Goal: Find specific page/section: Find specific page/section

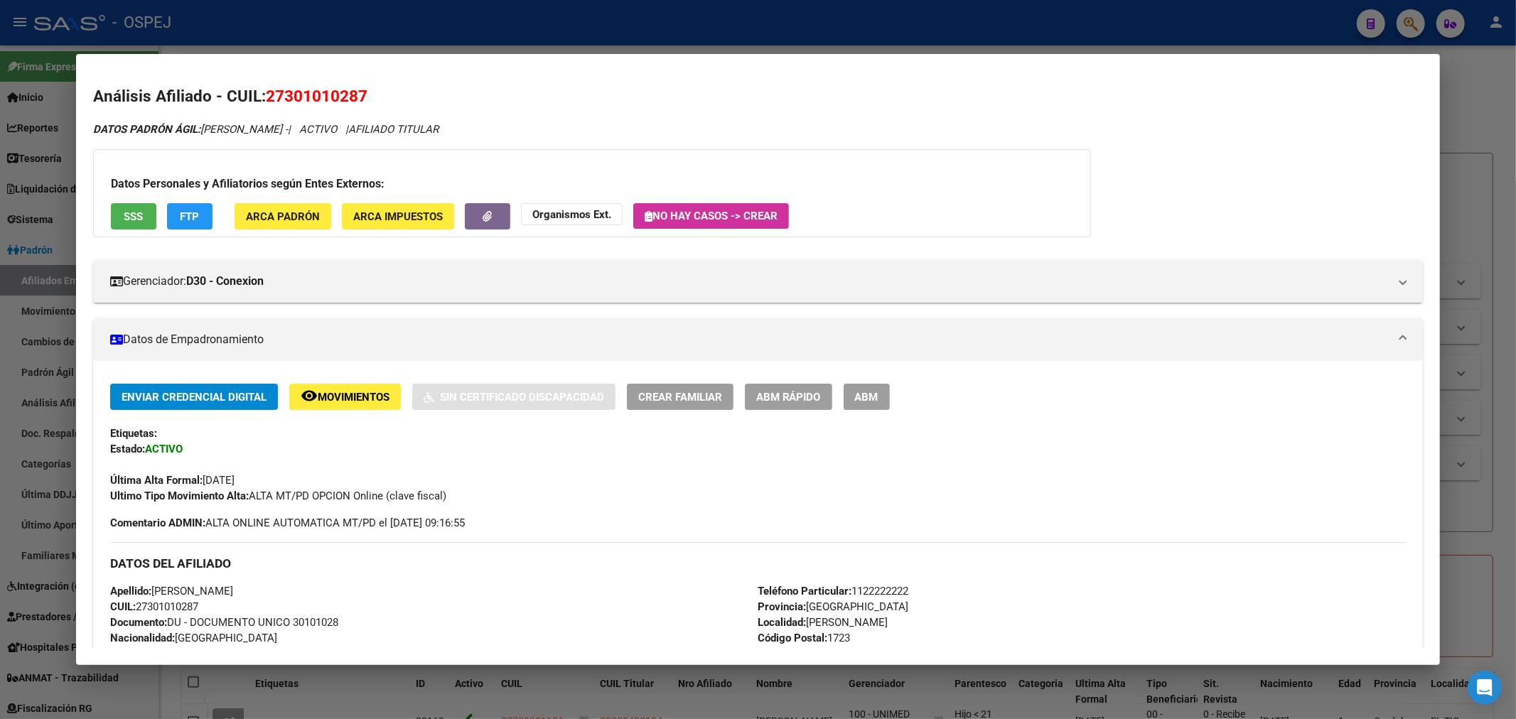
click at [0, 344] on div at bounding box center [758, 359] width 1516 height 719
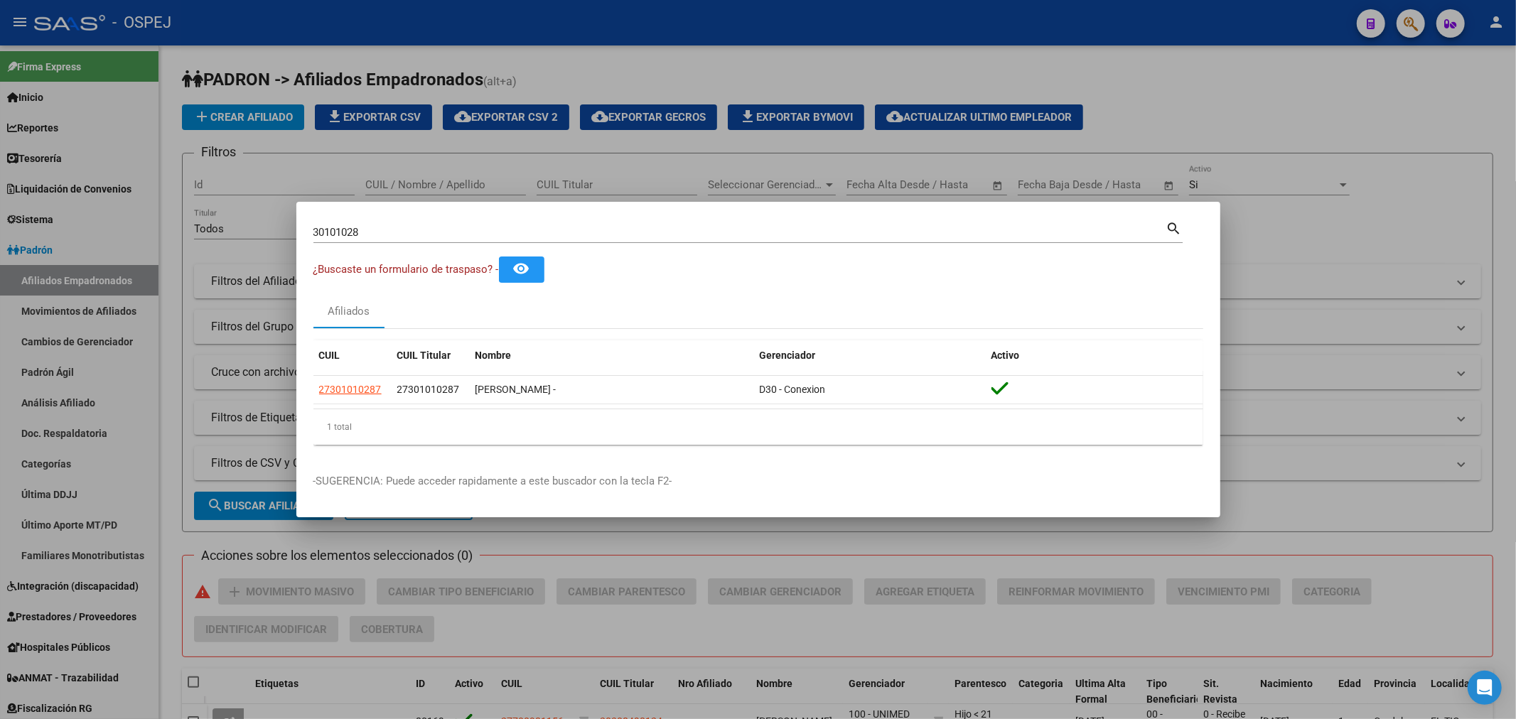
click at [81, 269] on div at bounding box center [758, 359] width 1516 height 719
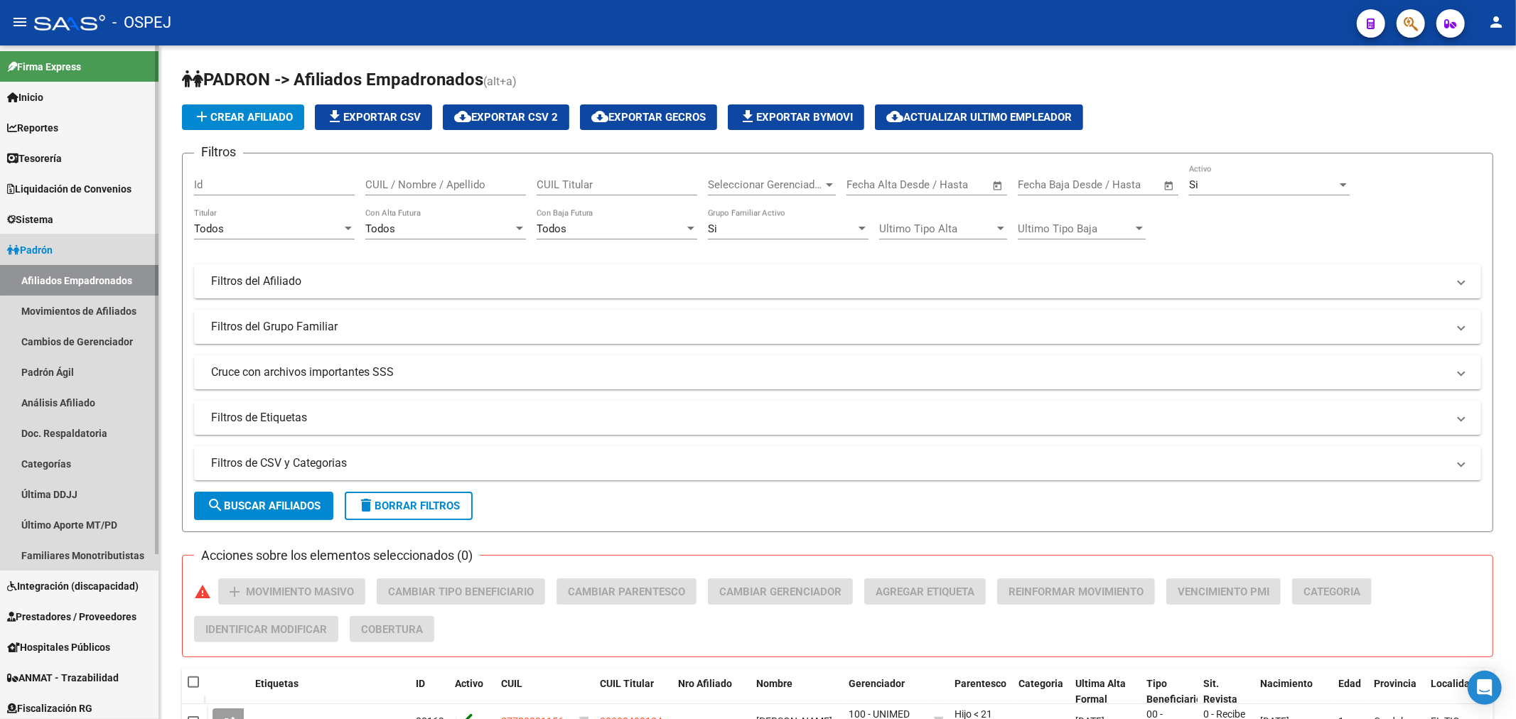
click at [65, 252] on link "Padrón" at bounding box center [79, 250] width 159 height 31
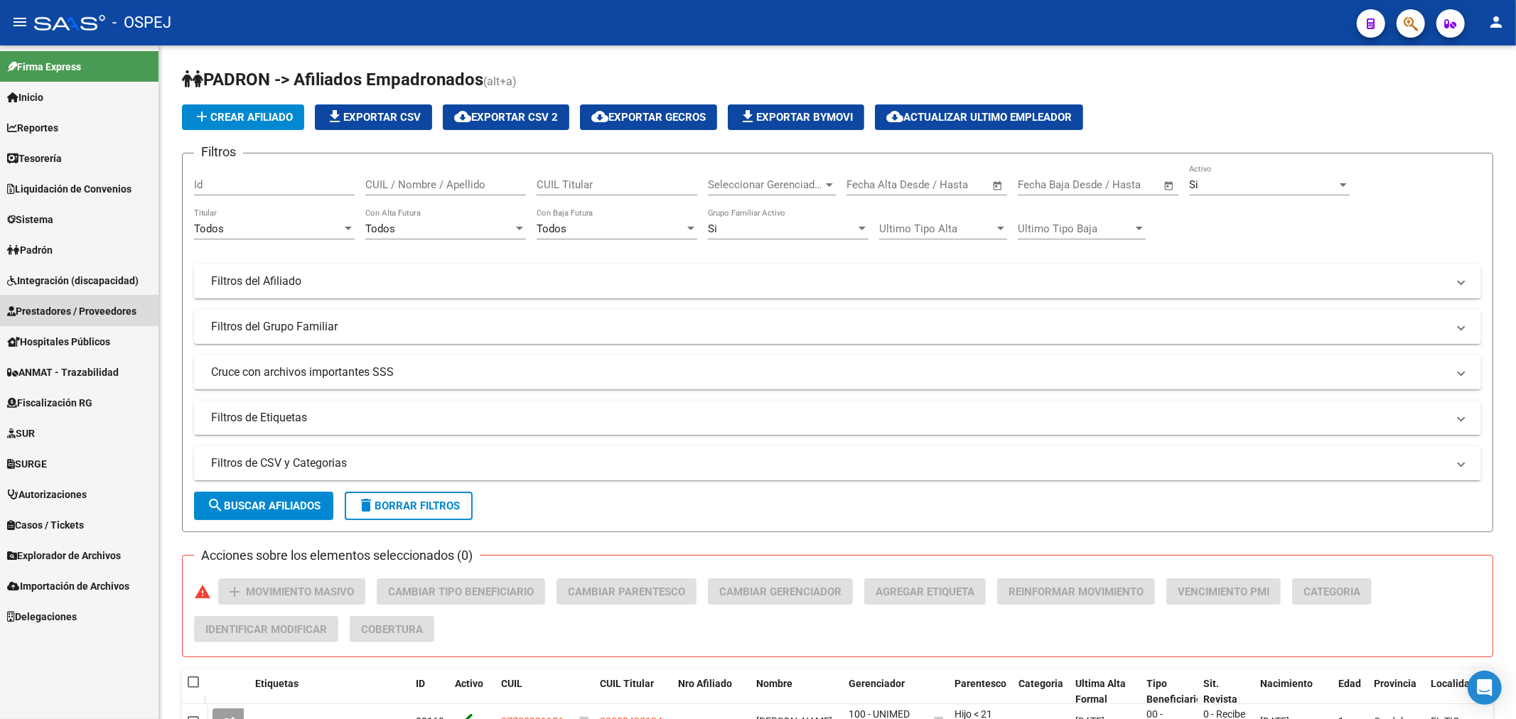
click at [92, 313] on span "Prestadores / Proveedores" at bounding box center [71, 312] width 129 height 16
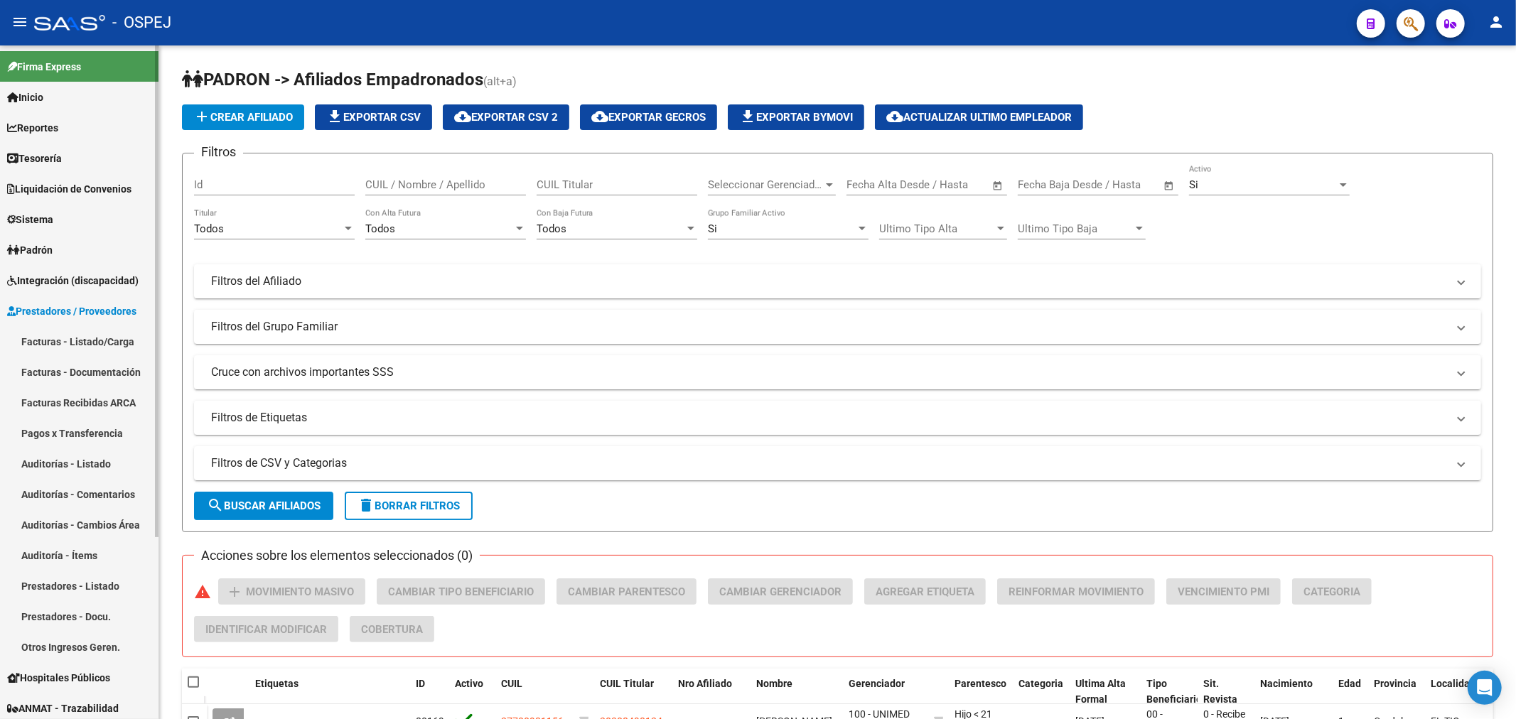
click at [98, 463] on link "Auditorías - Listado" at bounding box center [79, 464] width 159 height 31
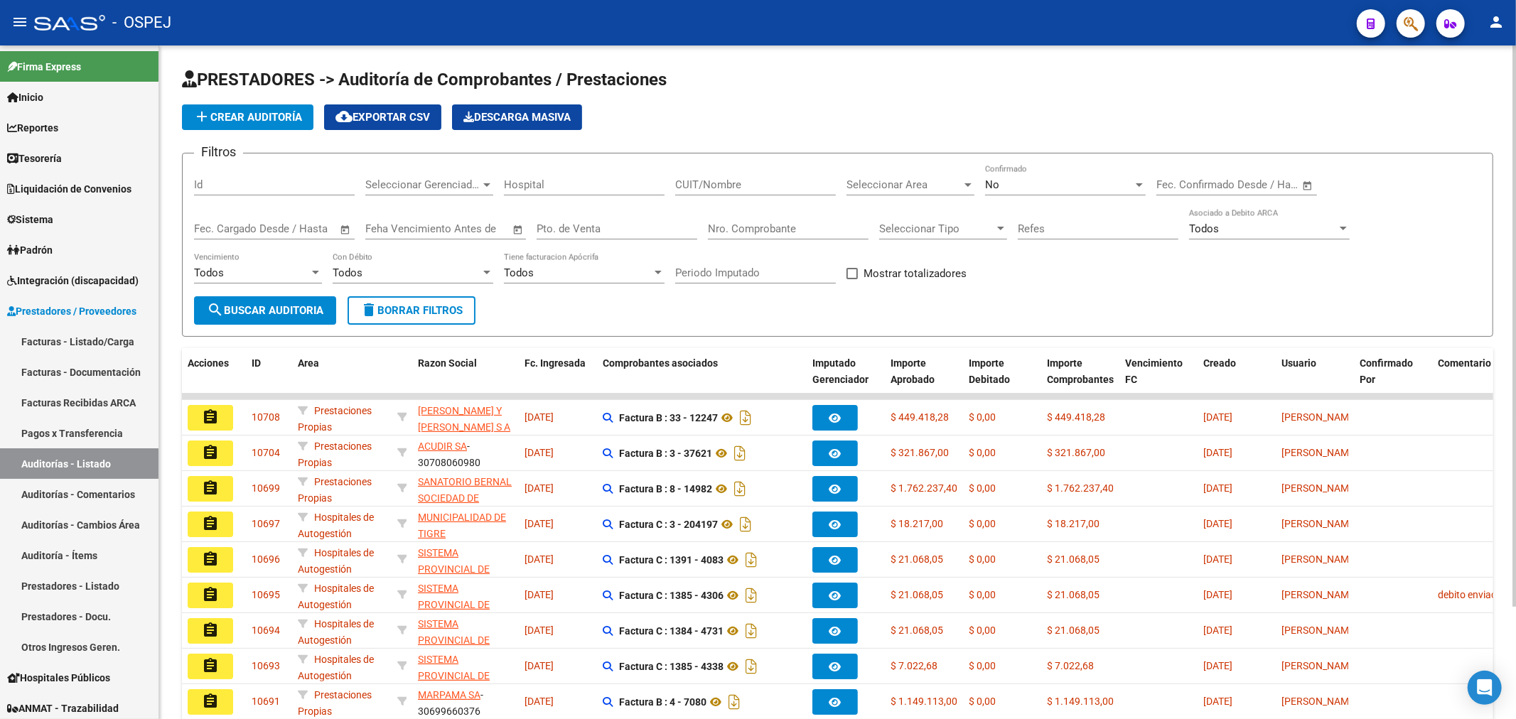
click at [833, 217] on div "Nro. Comprobante" at bounding box center [788, 224] width 161 height 31
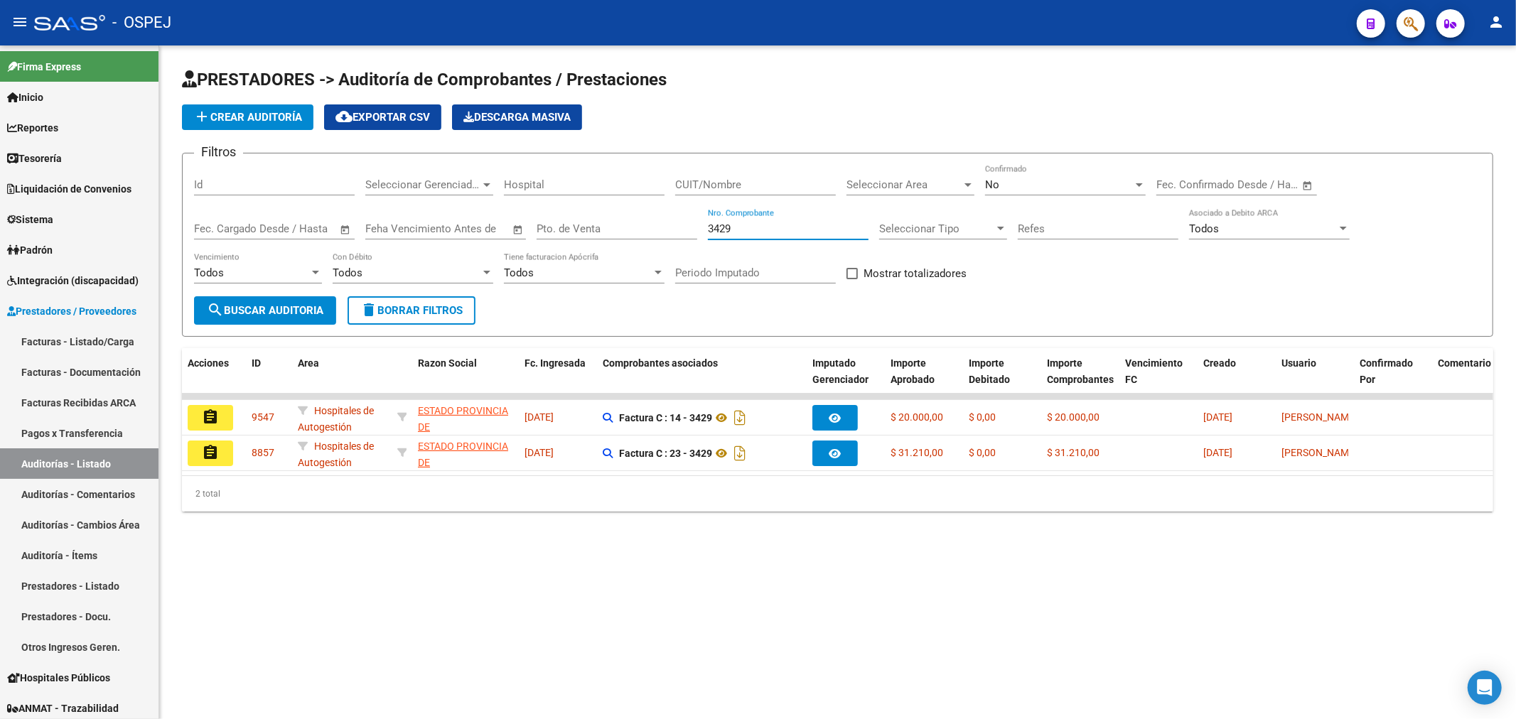
type input "3429"
click at [1007, 183] on div "No" at bounding box center [1059, 184] width 148 height 13
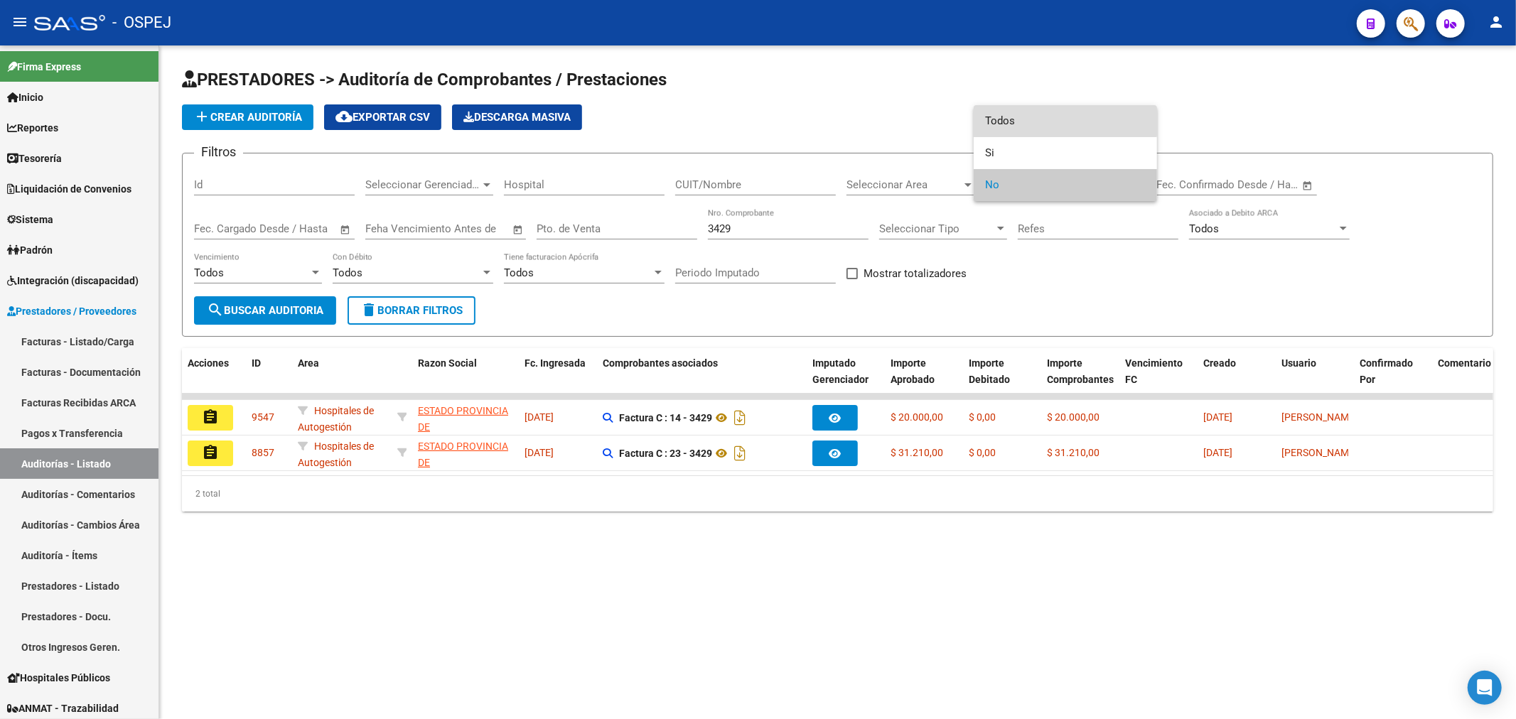
click at [997, 105] on span "Todos" at bounding box center [1065, 121] width 161 height 32
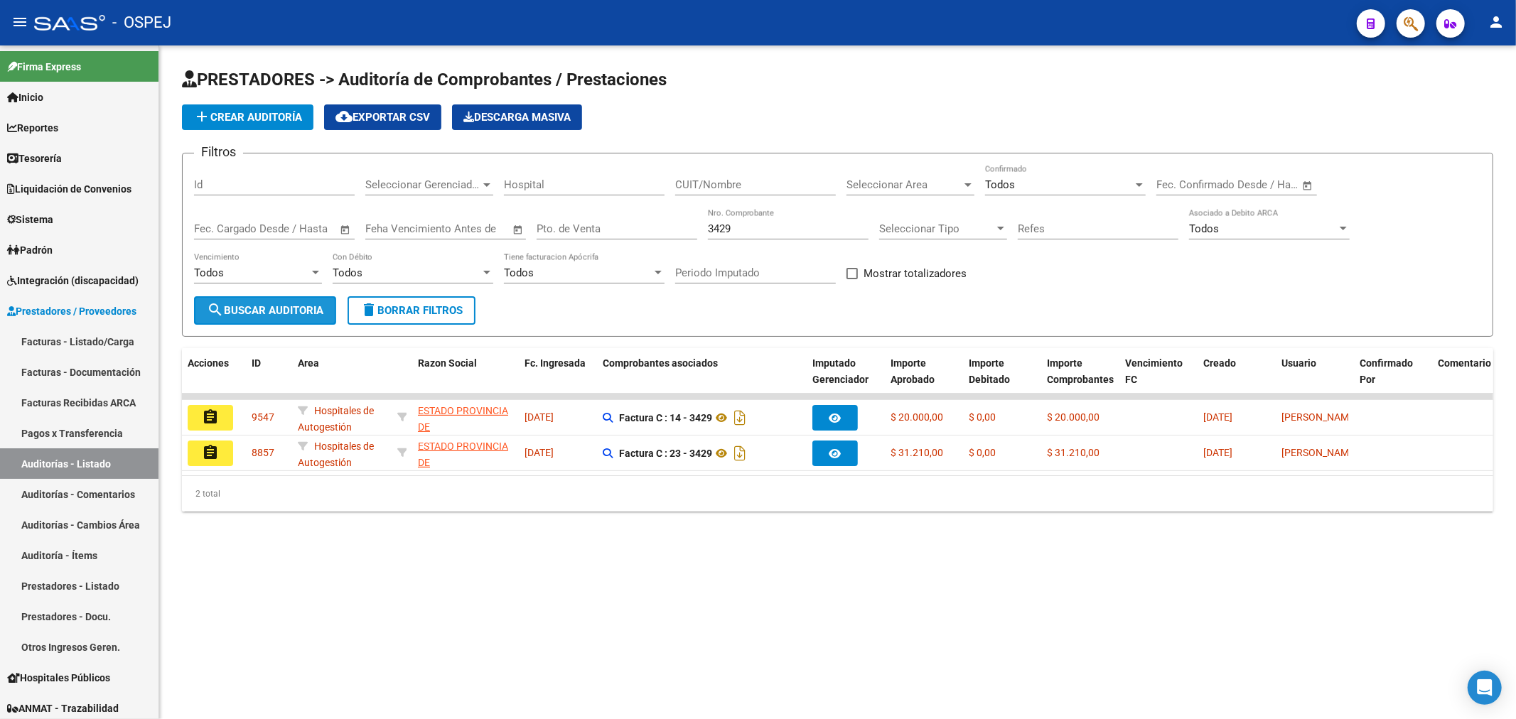
click at [306, 318] on button "search Buscar Auditoria" at bounding box center [265, 310] width 142 height 28
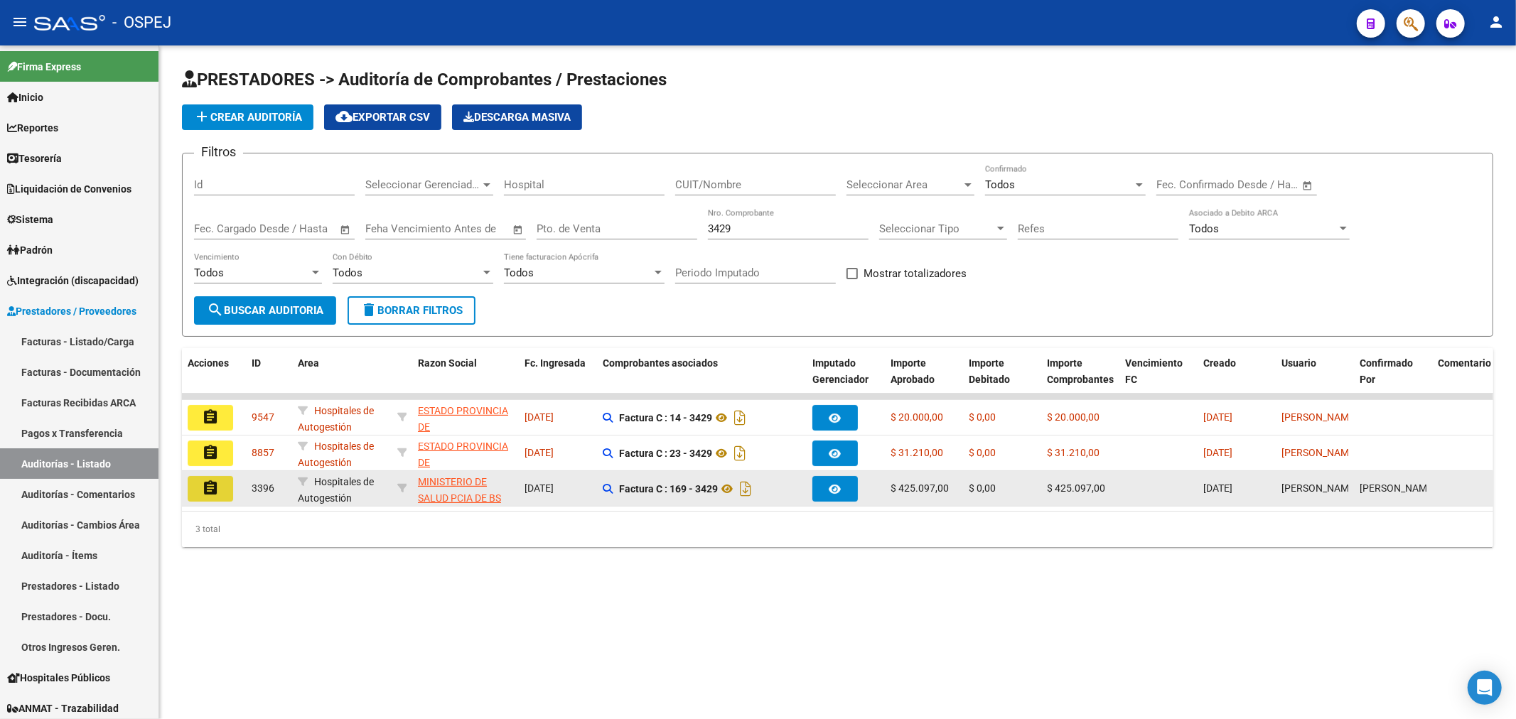
click at [203, 493] on mat-icon "assignment" at bounding box center [210, 488] width 17 height 17
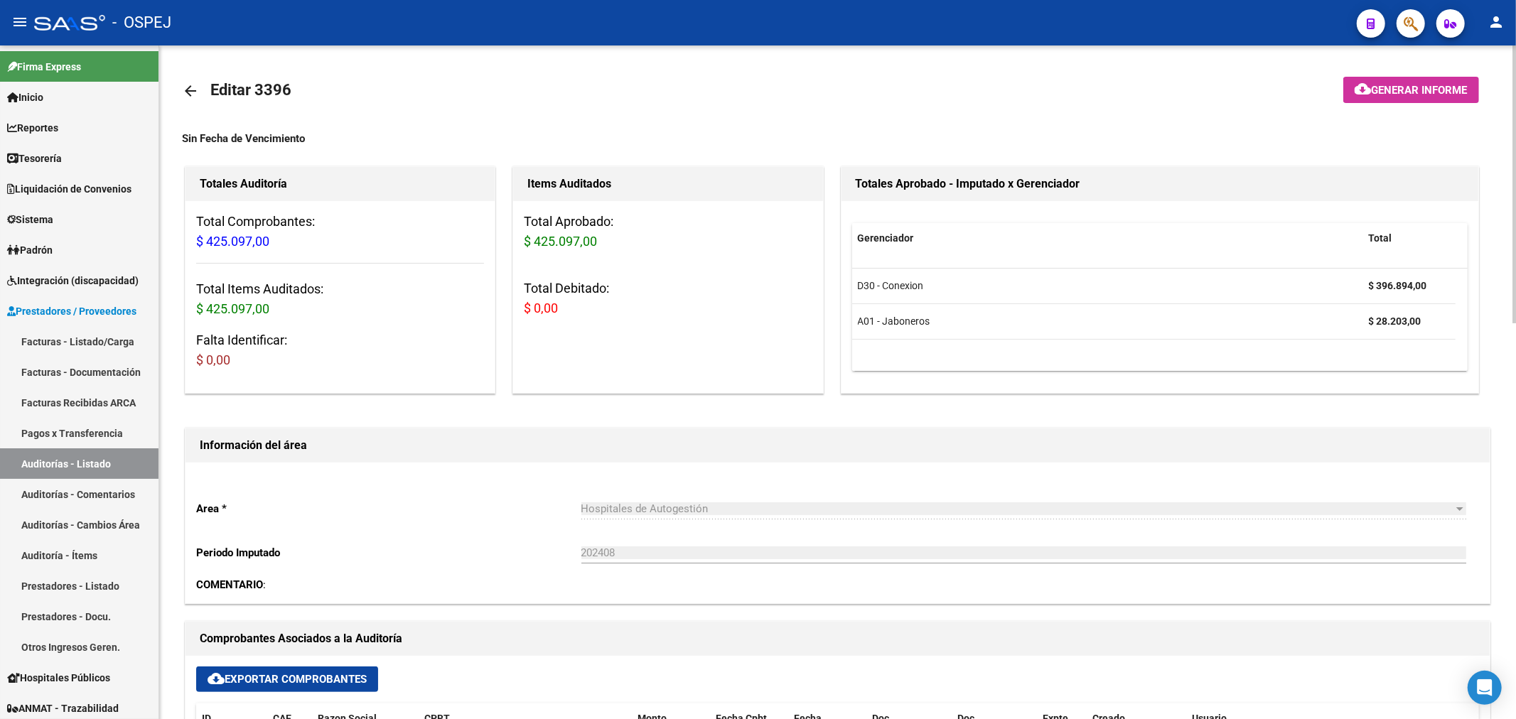
click at [185, 95] on mat-icon "arrow_back" at bounding box center [190, 90] width 17 height 17
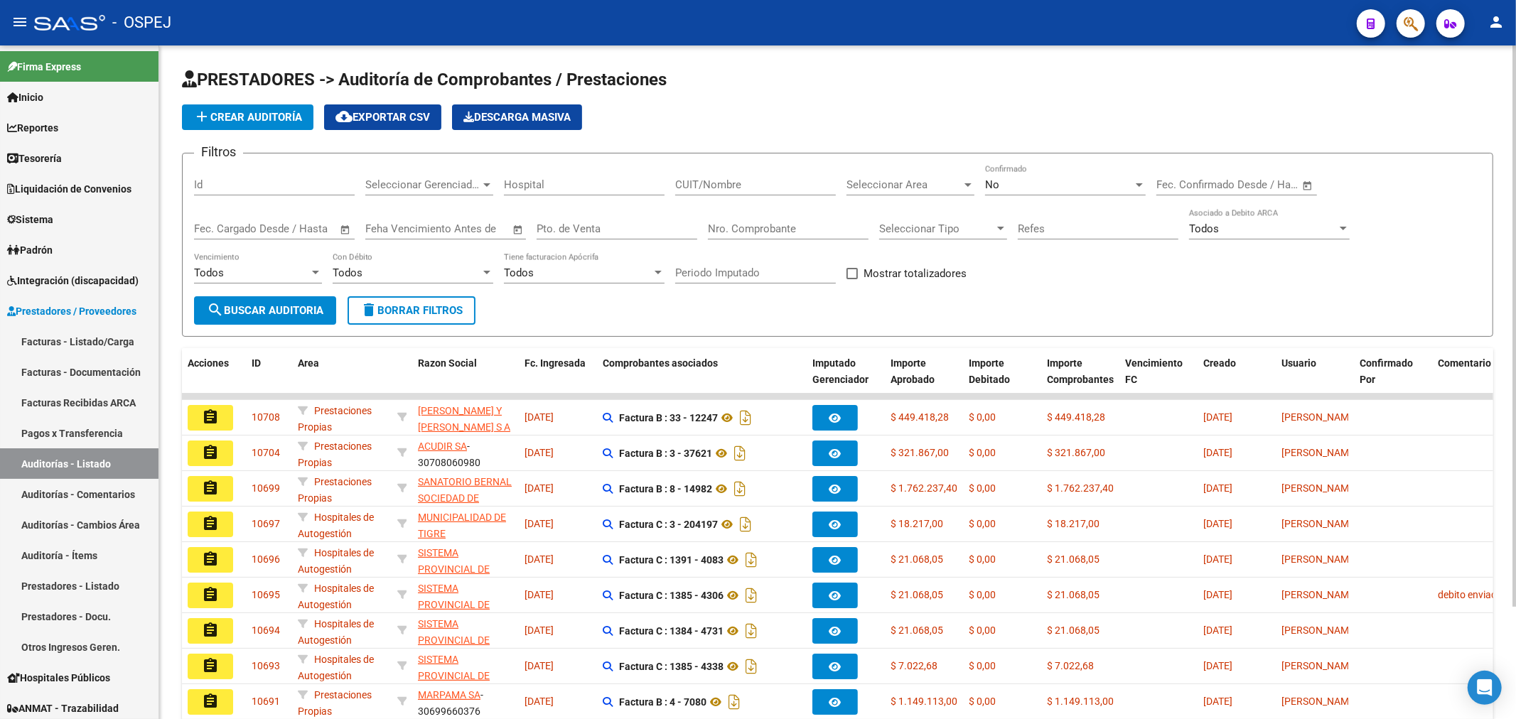
drag, startPoint x: 1111, startPoint y: 189, endPoint x: 1100, endPoint y: 186, distance: 11.0
click at [1100, 186] on div "No" at bounding box center [1059, 184] width 148 height 13
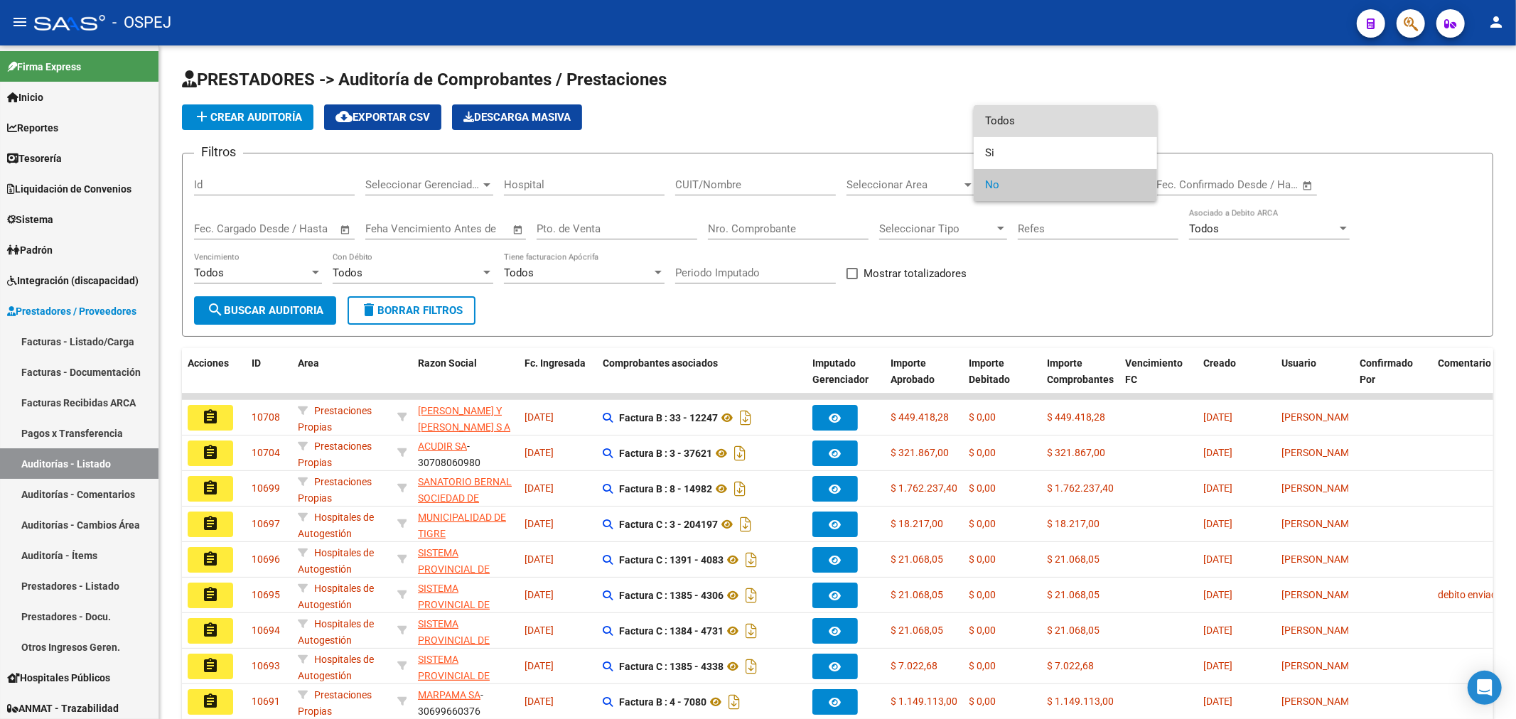
drag, startPoint x: 1042, startPoint y: 121, endPoint x: 1078, endPoint y: 182, distance: 71.1
click at [1043, 122] on span "Todos" at bounding box center [1065, 121] width 161 height 32
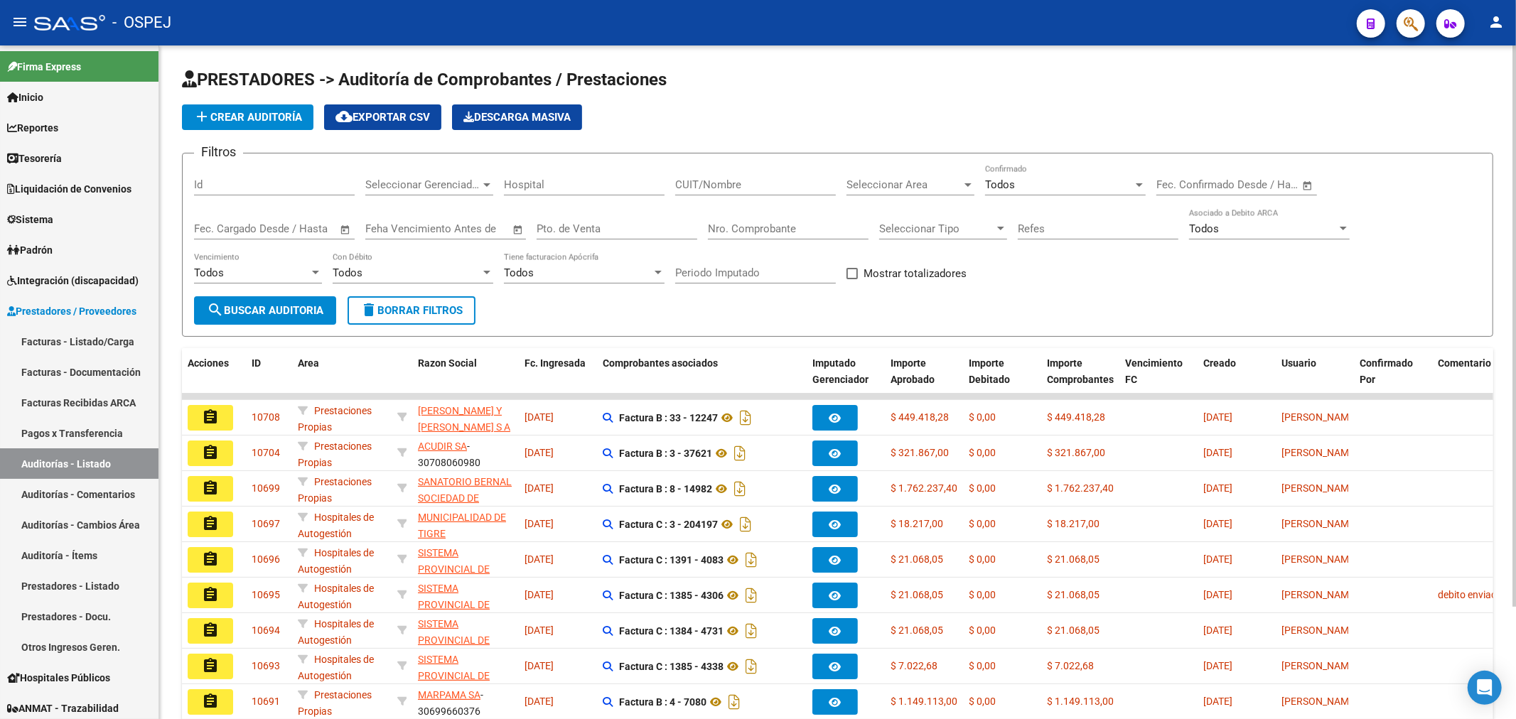
click at [742, 237] on div "Nro. Comprobante" at bounding box center [788, 224] width 161 height 31
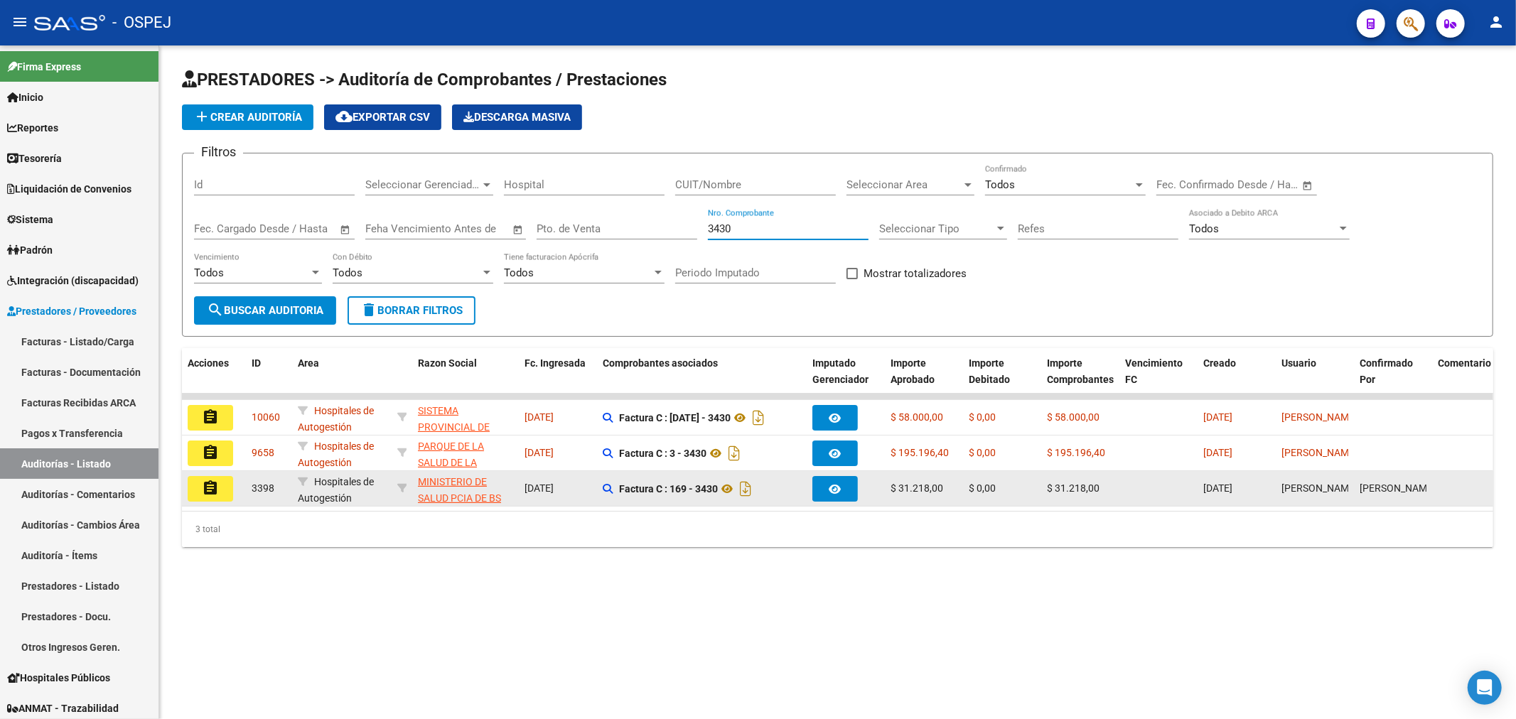
type input "3430"
click at [225, 486] on button "assignment" at bounding box center [210, 489] width 45 height 26
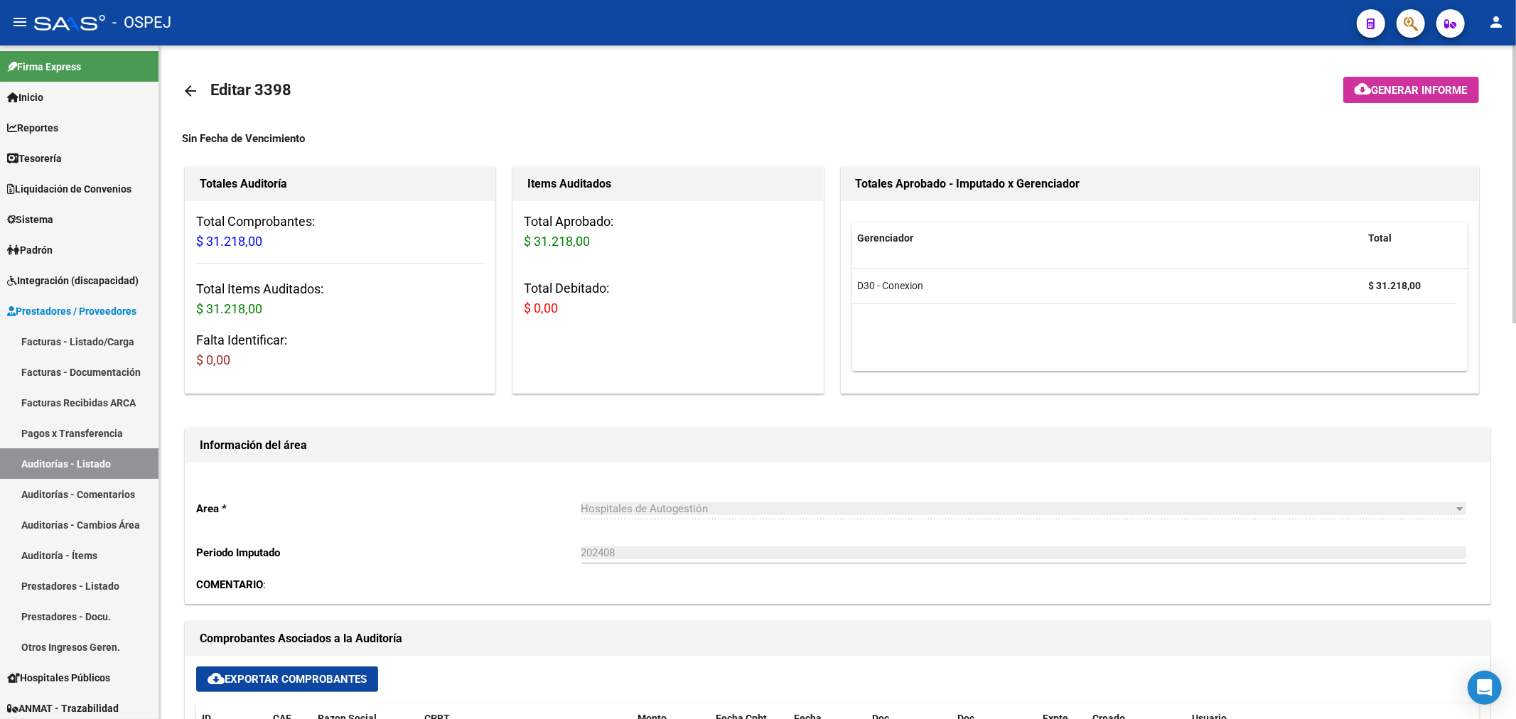
click at [188, 93] on mat-icon "arrow_back" at bounding box center [190, 90] width 17 height 17
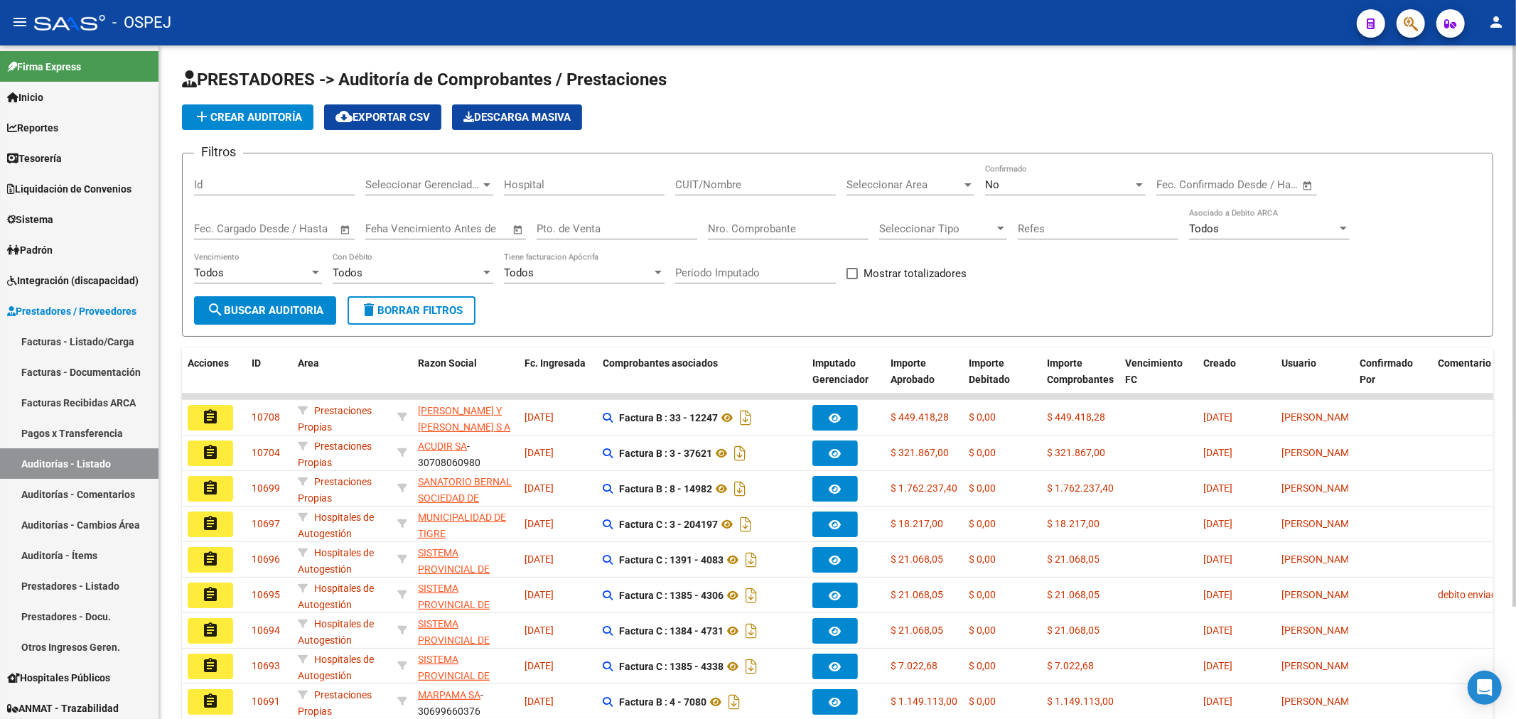
click at [1045, 171] on div "No Confirmado" at bounding box center [1065, 180] width 161 height 31
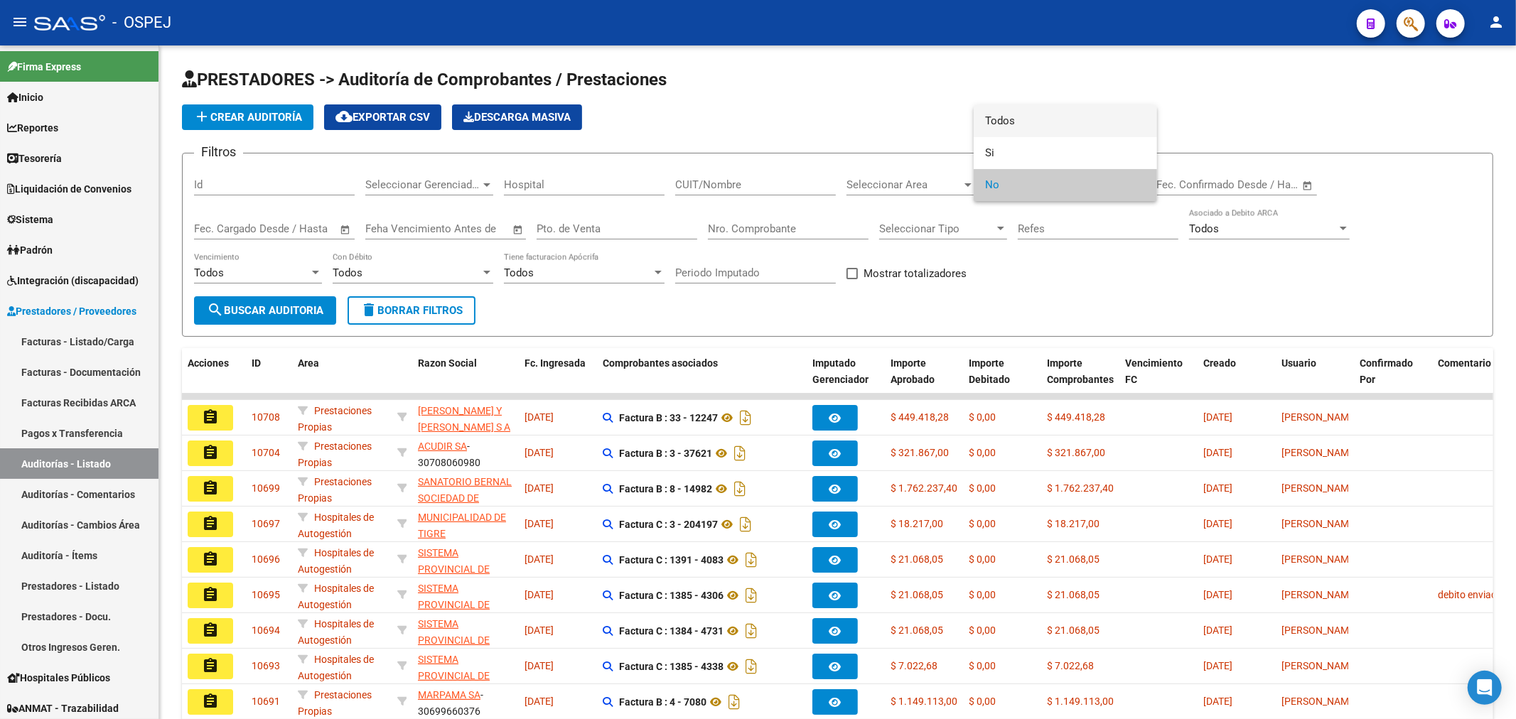
click at [1049, 117] on span "Todos" at bounding box center [1065, 121] width 161 height 32
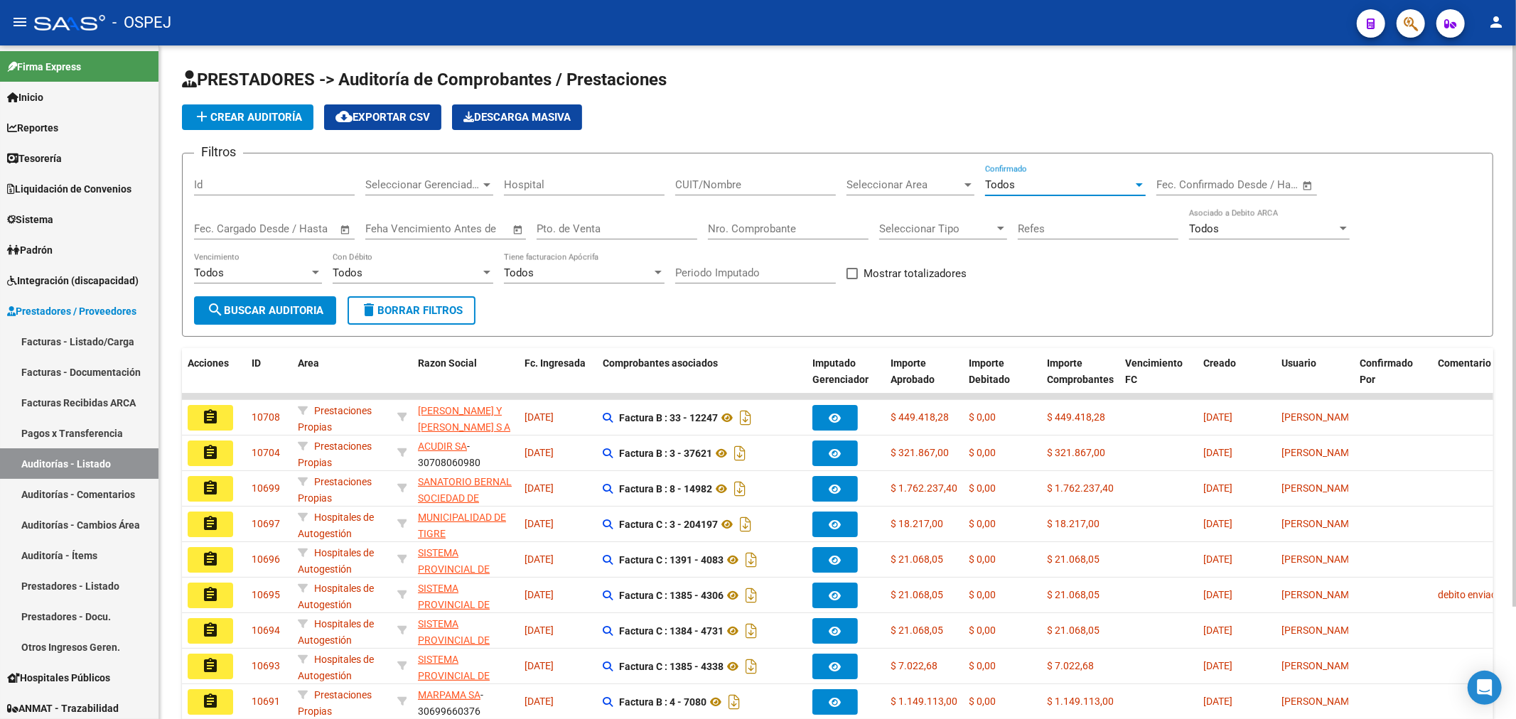
click at [757, 216] on div "Nro. Comprobante" at bounding box center [788, 224] width 161 height 31
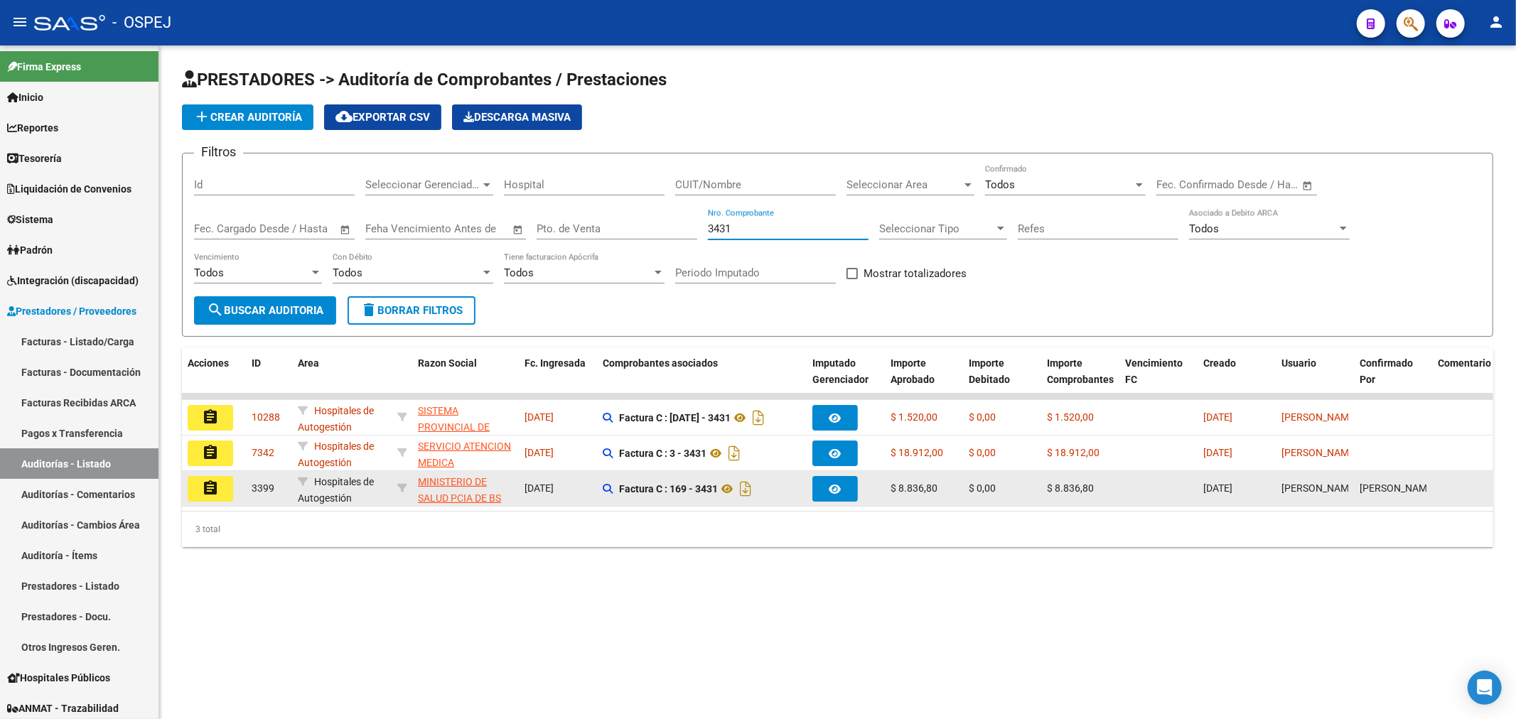
type input "3431"
click at [218, 495] on mat-icon "assignment" at bounding box center [210, 488] width 17 height 17
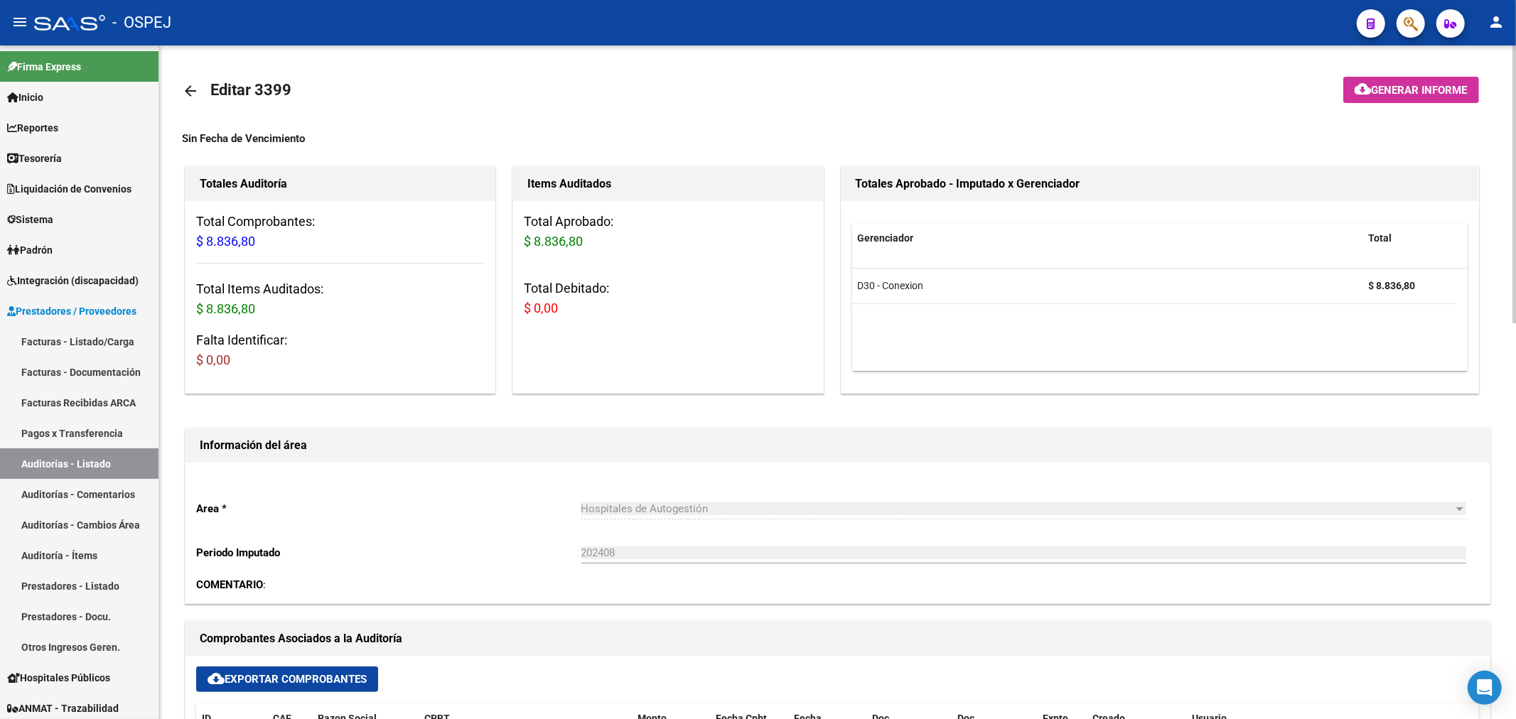
click at [193, 97] on mat-icon "arrow_back" at bounding box center [190, 90] width 17 height 17
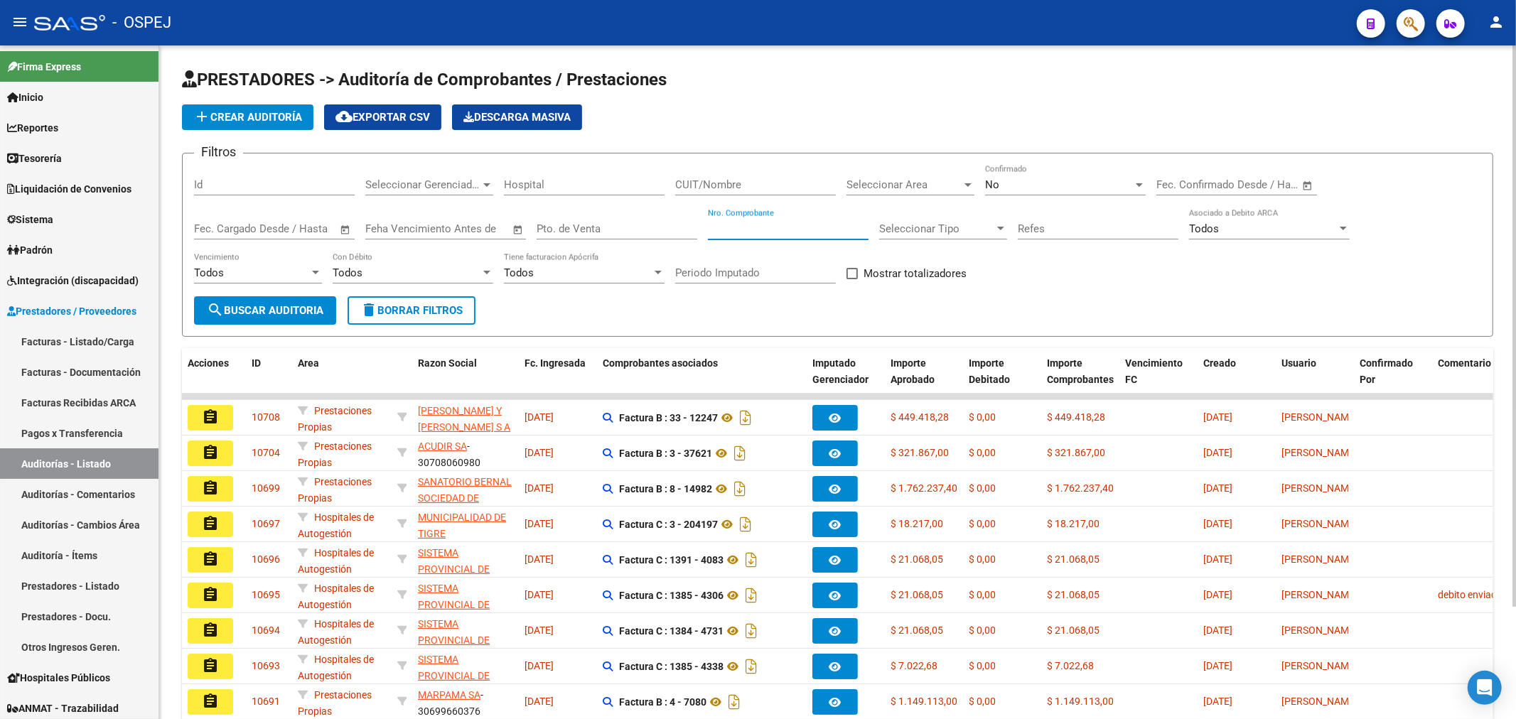
click at [761, 226] on input "Nro. Comprobante" at bounding box center [788, 229] width 161 height 13
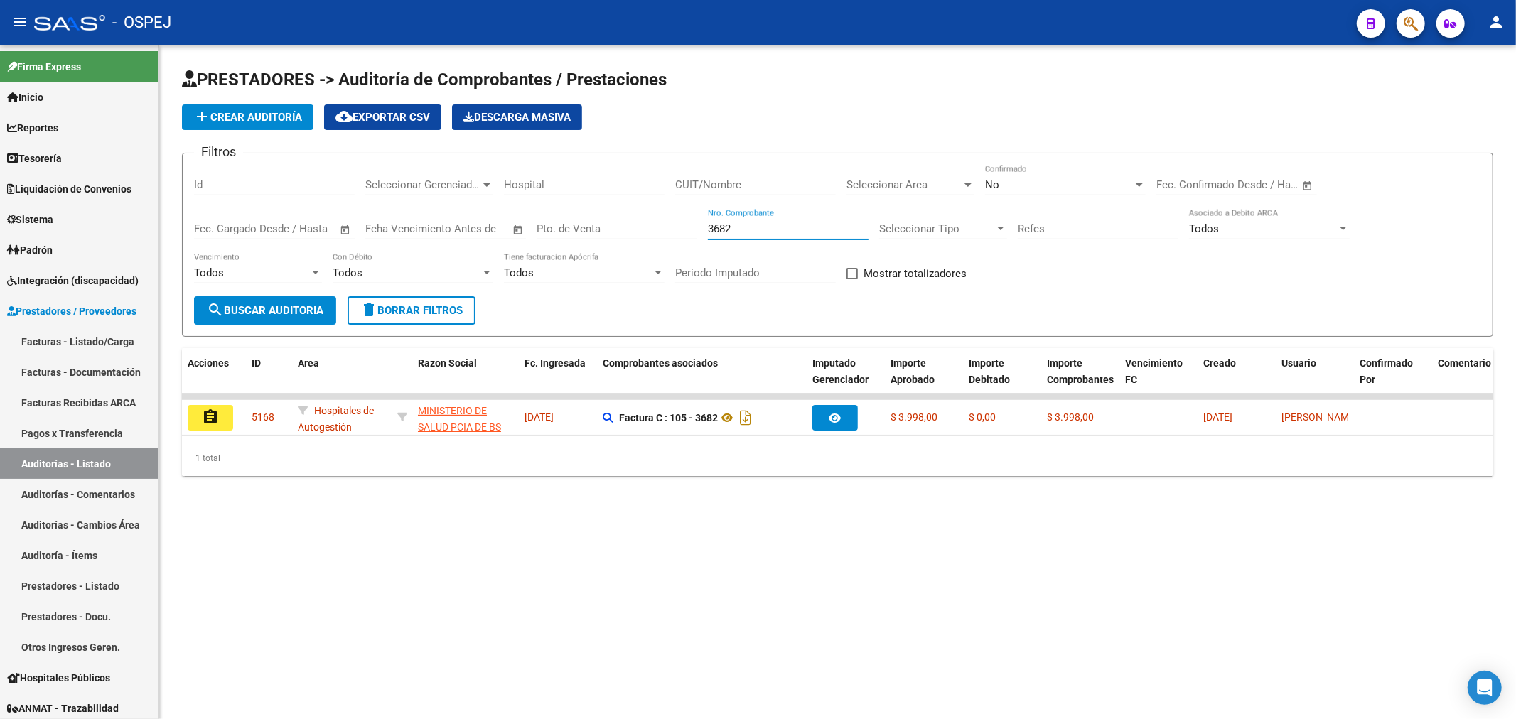
type input "3682"
click at [1032, 166] on div "No Confirmado" at bounding box center [1065, 180] width 161 height 31
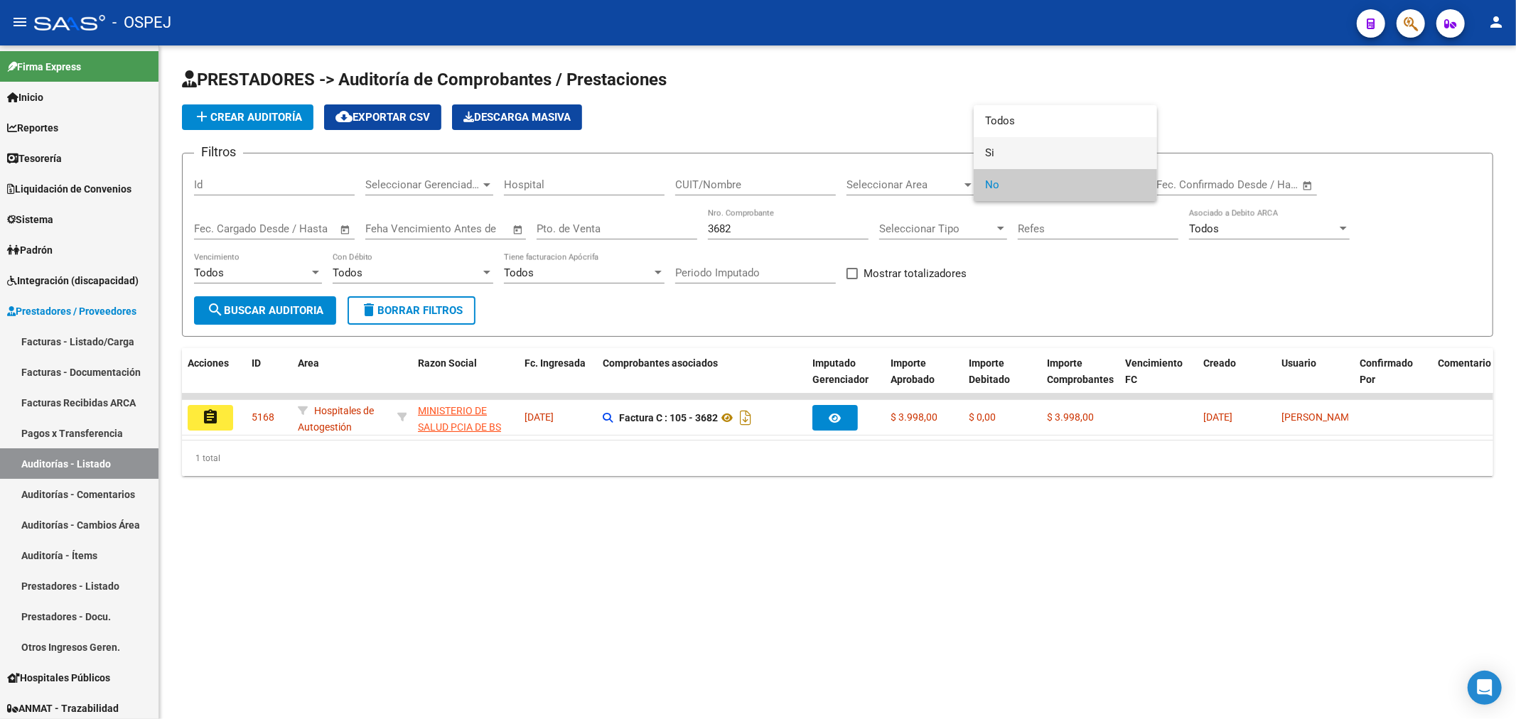
drag, startPoint x: 1024, startPoint y: 156, endPoint x: 977, endPoint y: 166, distance: 47.1
click at [1015, 157] on span "Si" at bounding box center [1065, 153] width 161 height 32
click at [271, 316] on span "search Buscar Auditoria" at bounding box center [265, 310] width 117 height 13
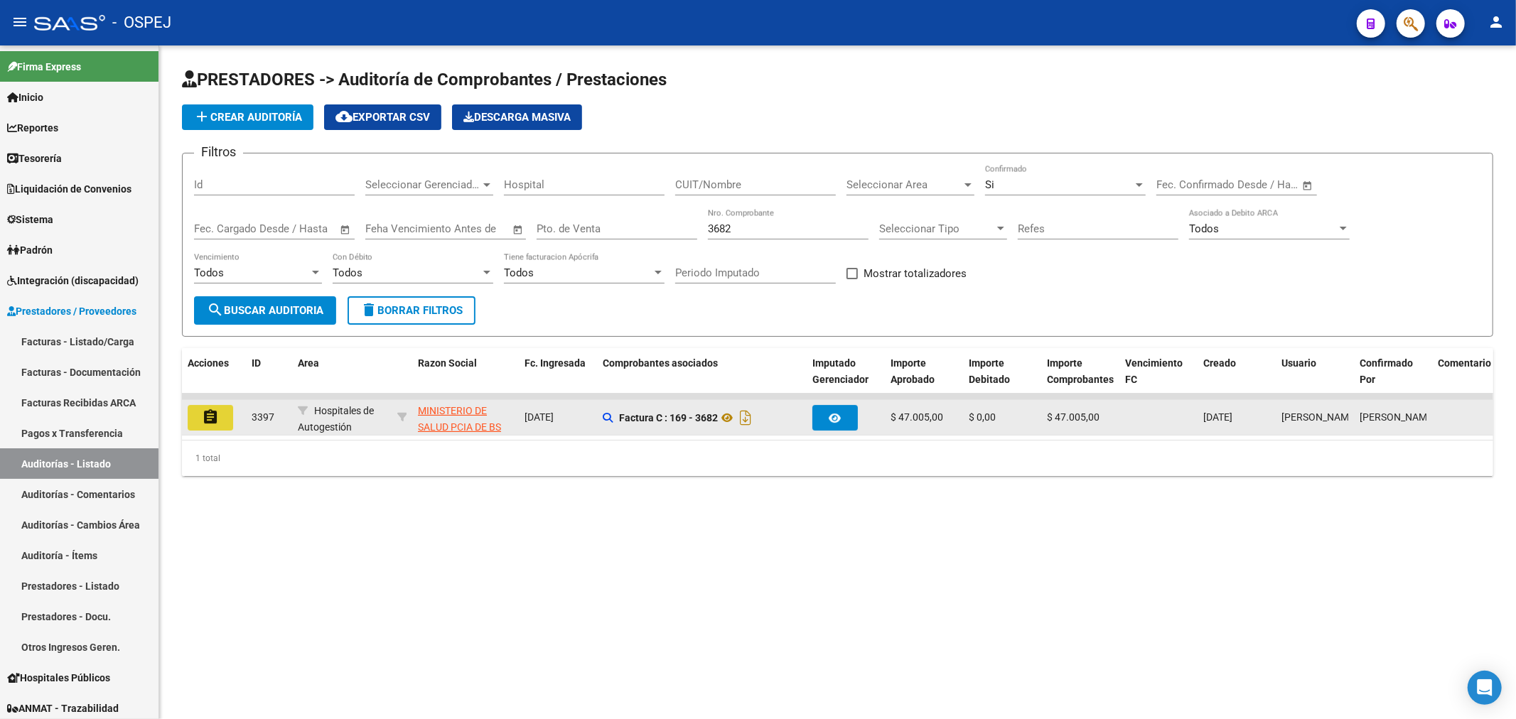
click at [214, 407] on button "assignment" at bounding box center [210, 418] width 45 height 26
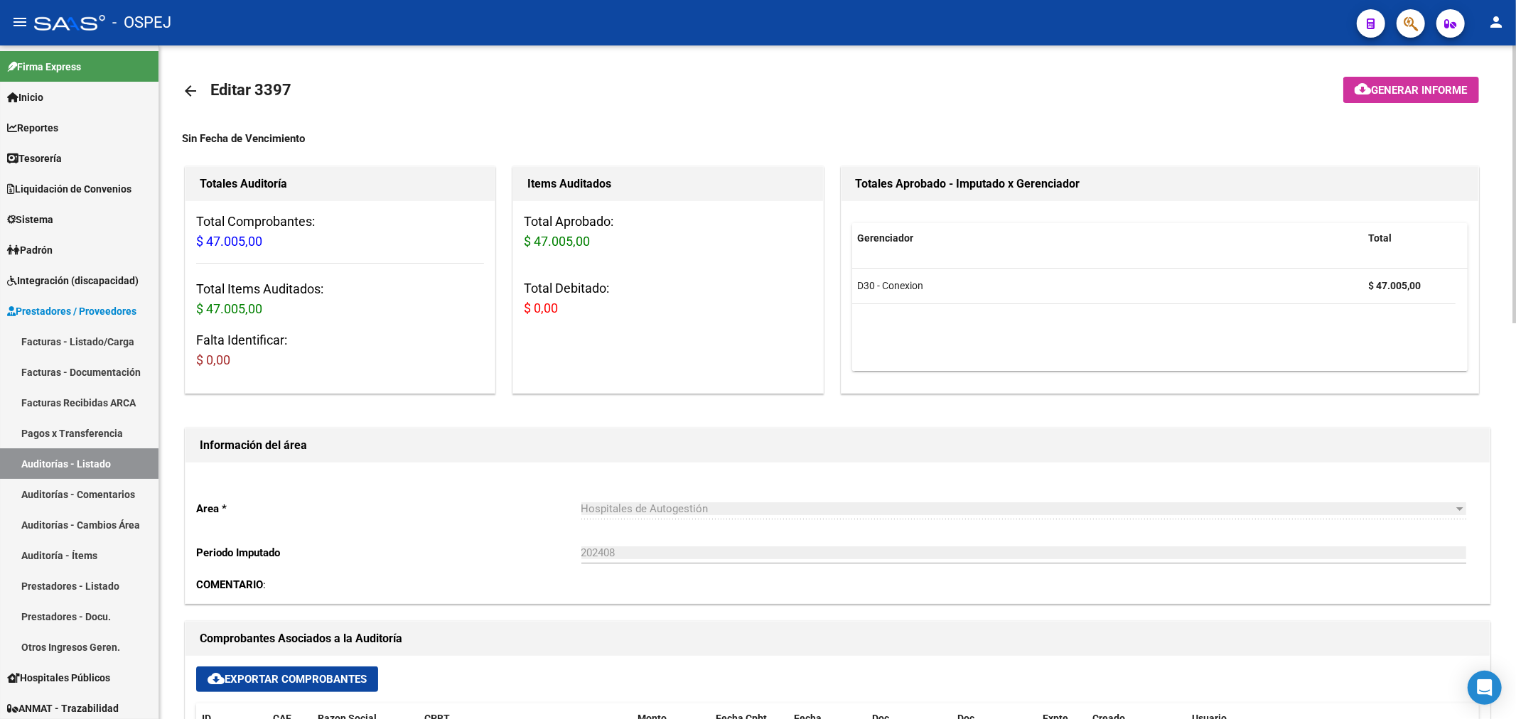
click at [207, 90] on link "arrow_back" at bounding box center [196, 90] width 28 height 33
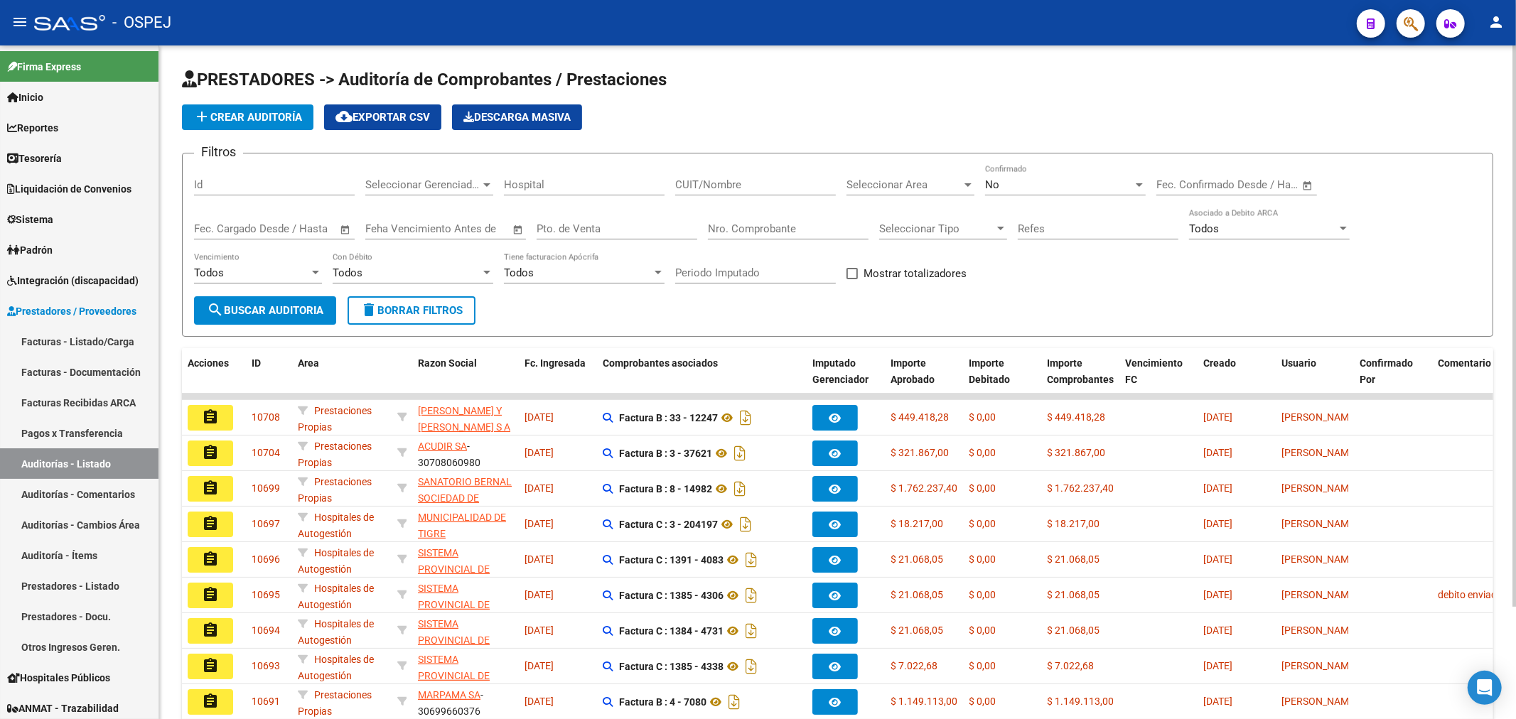
click at [1010, 193] on div "No Confirmado" at bounding box center [1065, 180] width 161 height 31
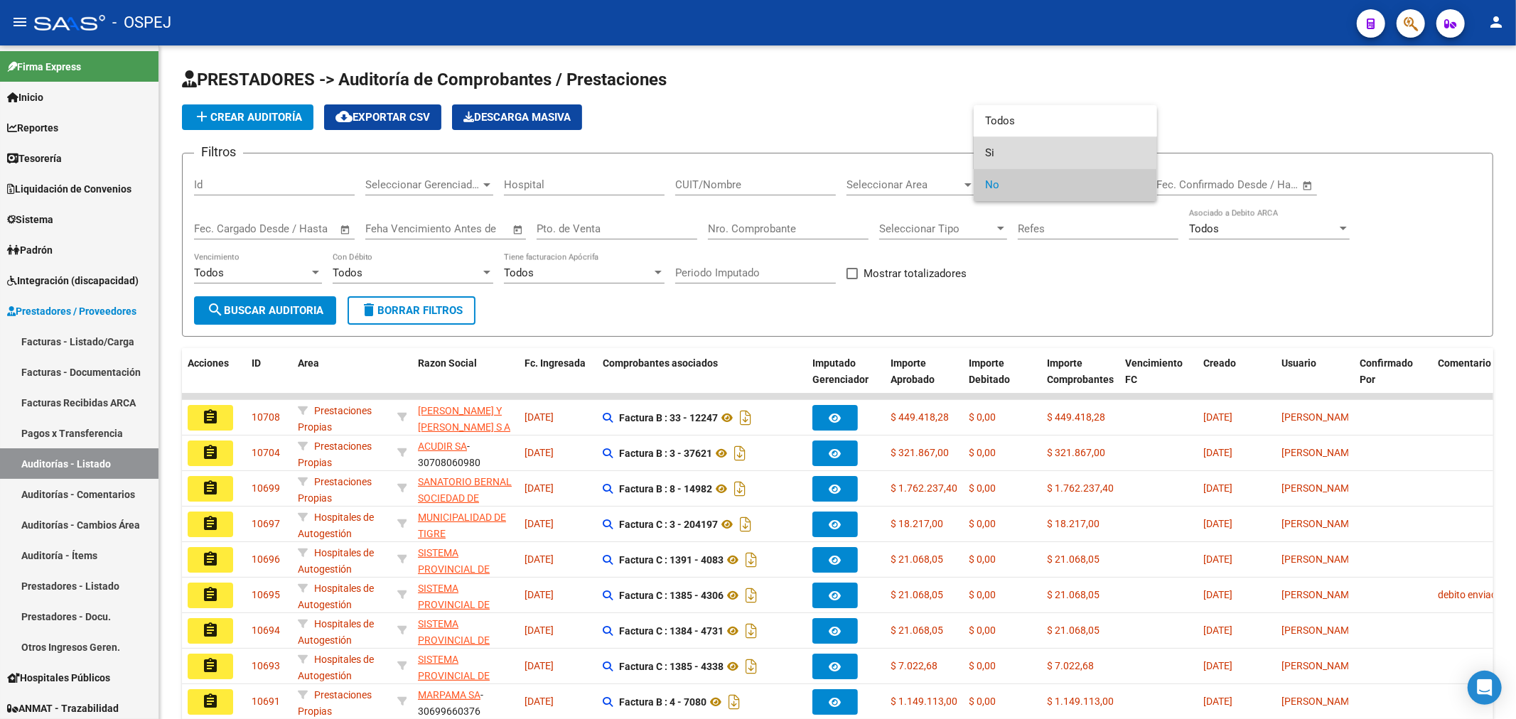
click at [1032, 152] on span "Si" at bounding box center [1065, 153] width 161 height 32
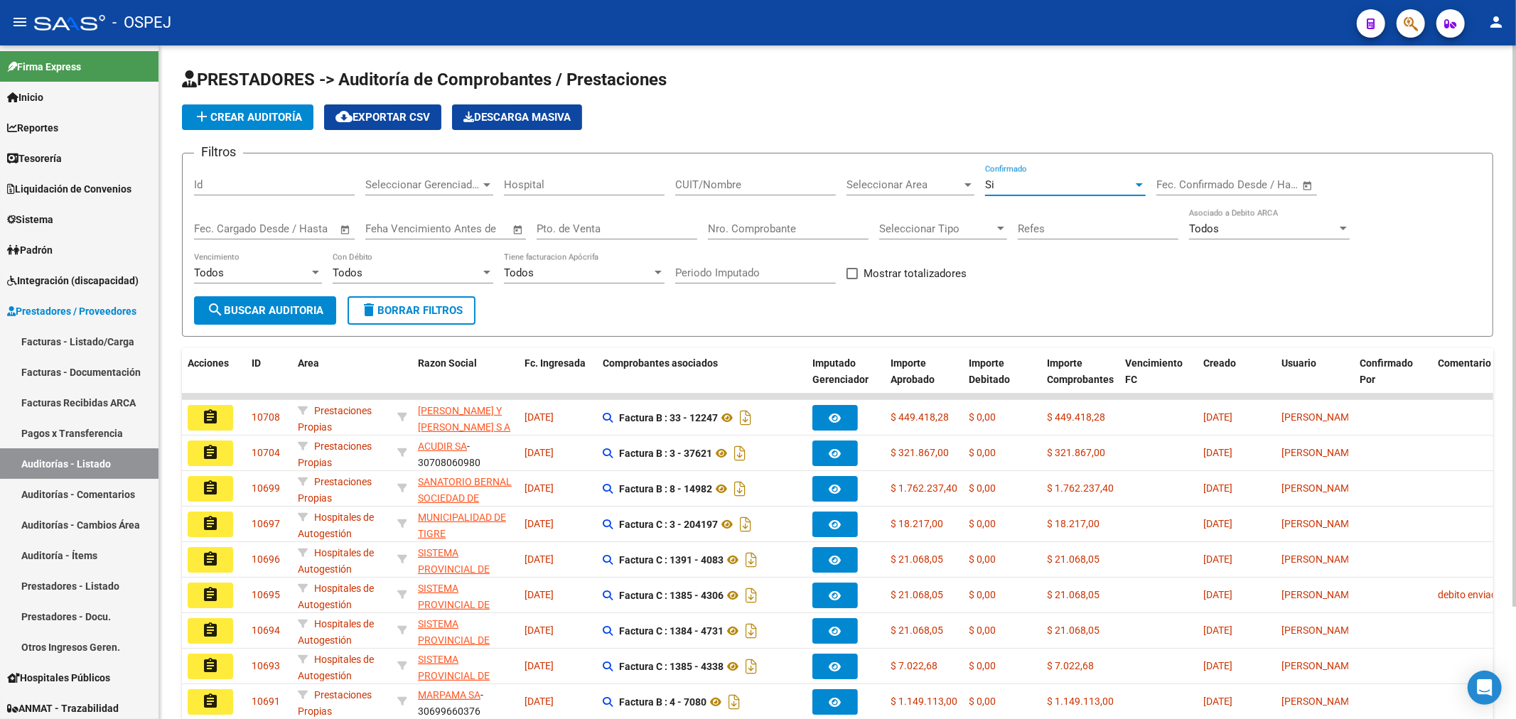
click at [802, 225] on input "Nro. Comprobante" at bounding box center [788, 229] width 161 height 13
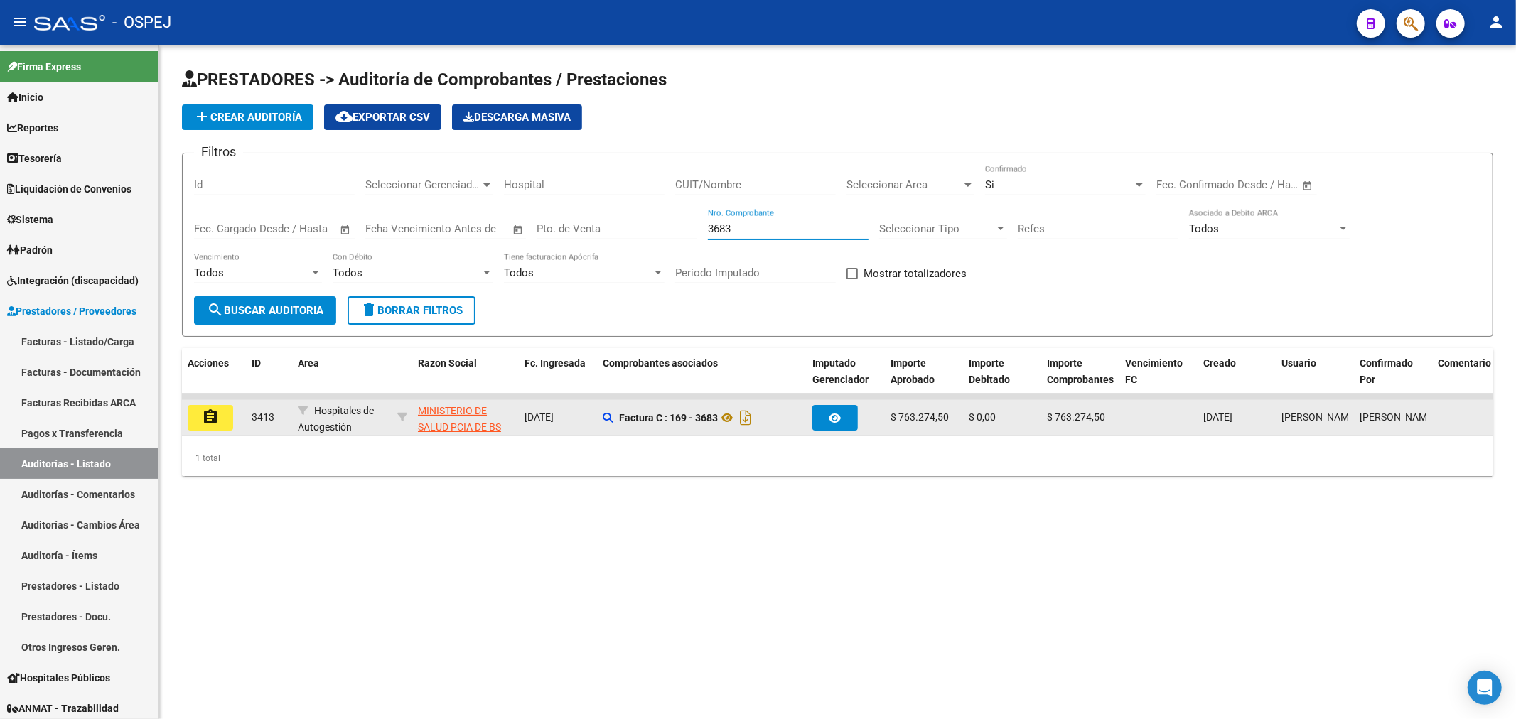
type input "3683"
click at [210, 423] on mat-icon "assignment" at bounding box center [210, 417] width 17 height 17
